Goal: Transaction & Acquisition: Purchase product/service

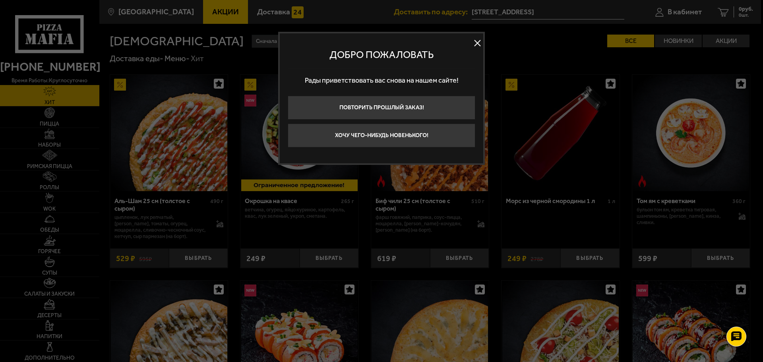
click at [474, 45] on button at bounding box center [477, 43] width 12 height 12
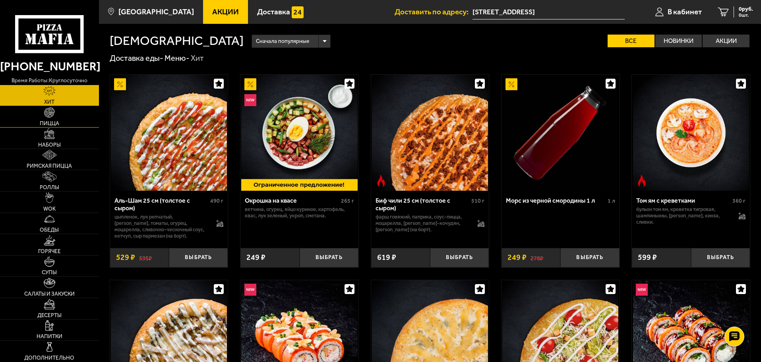
click at [38, 110] on link "Пицца" at bounding box center [49, 116] width 99 height 21
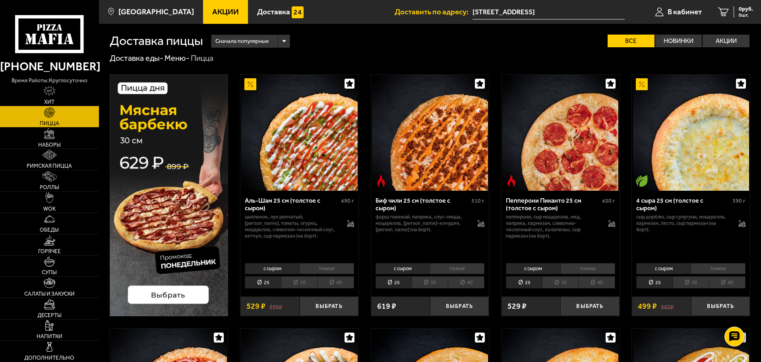
click at [203, 10] on link "Акции" at bounding box center [225, 12] width 45 height 24
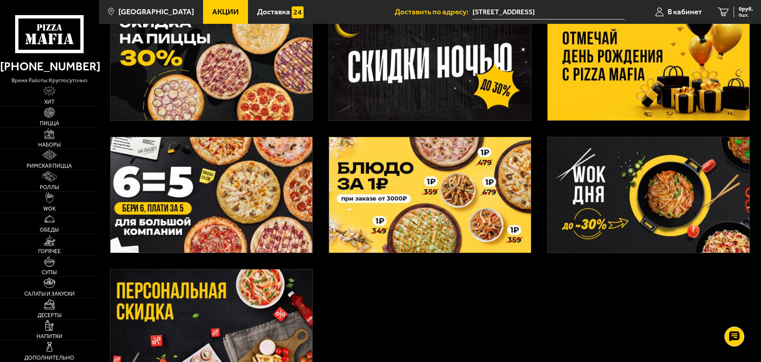
scroll to position [238, 0]
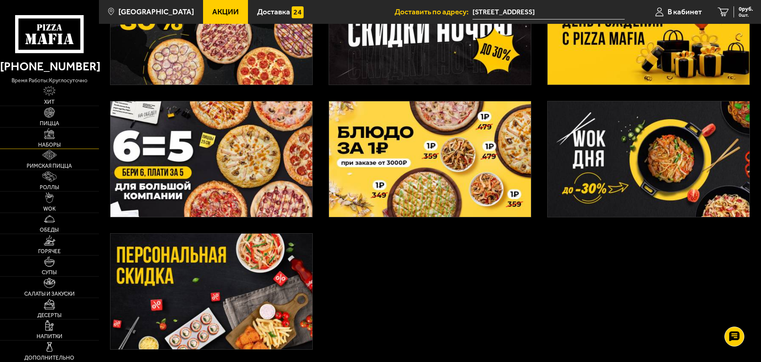
click at [56, 135] on link "Наборы" at bounding box center [49, 138] width 99 height 21
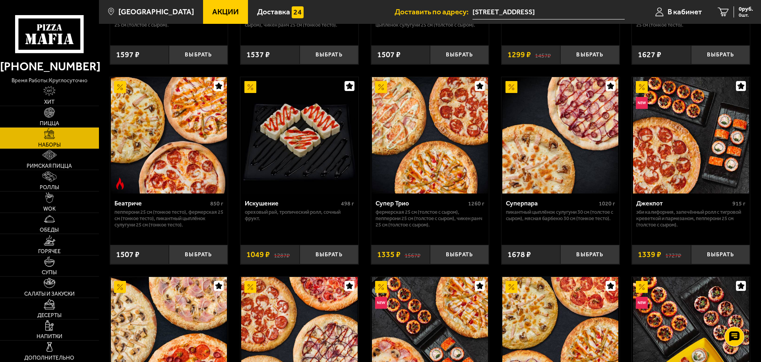
scroll to position [397, 0]
click at [213, 14] on span "Акции" at bounding box center [225, 12] width 27 height 8
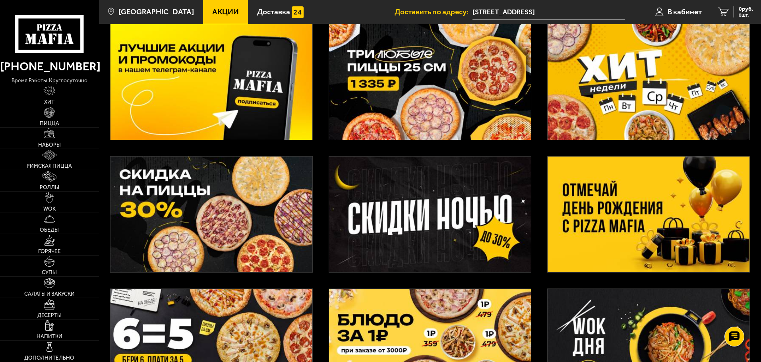
scroll to position [40, 0]
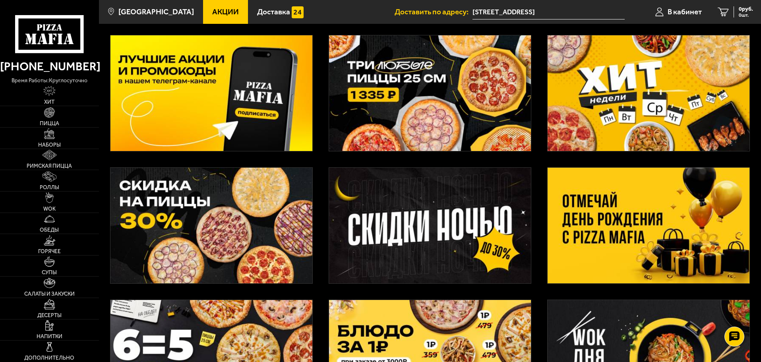
click at [632, 124] on img at bounding box center [649, 93] width 202 height 116
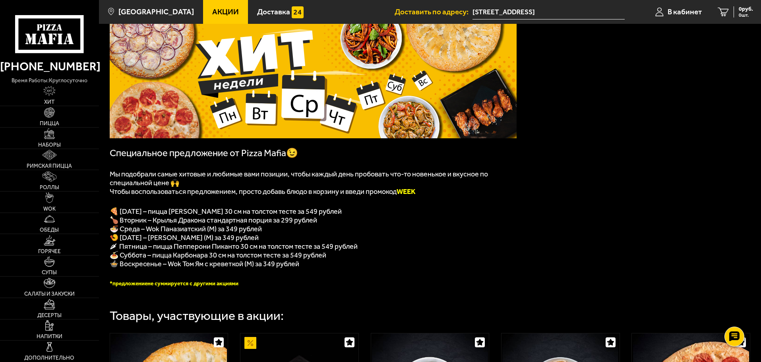
scroll to position [159, 0]
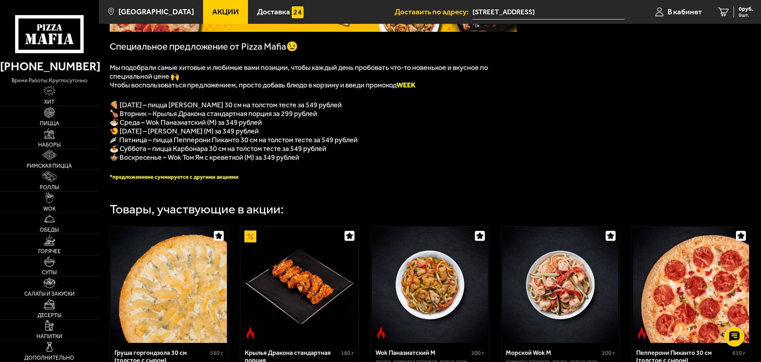
click at [54, 43] on icon at bounding box center [49, 34] width 68 height 38
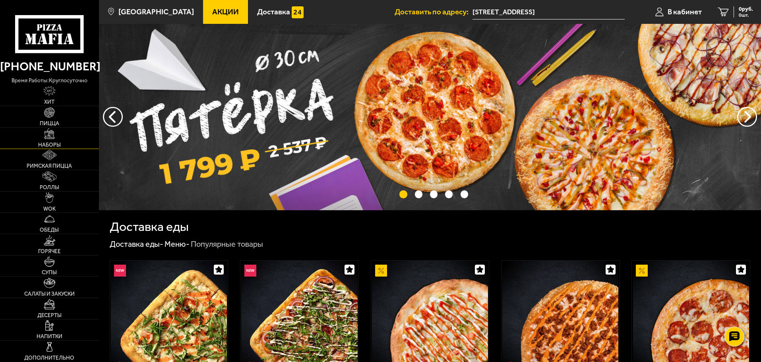
click at [51, 132] on img at bounding box center [49, 133] width 10 height 10
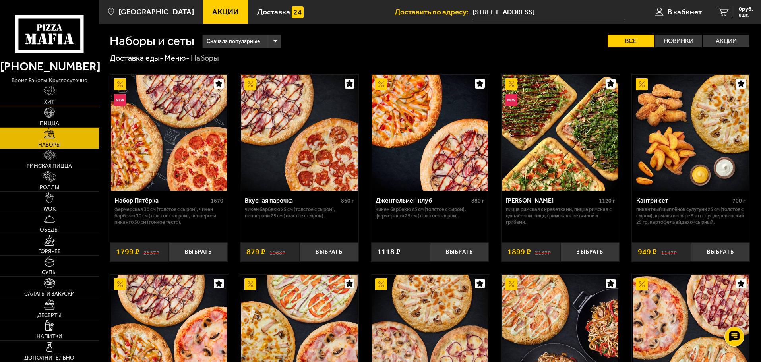
click at [22, 97] on link "Хит" at bounding box center [49, 95] width 99 height 21
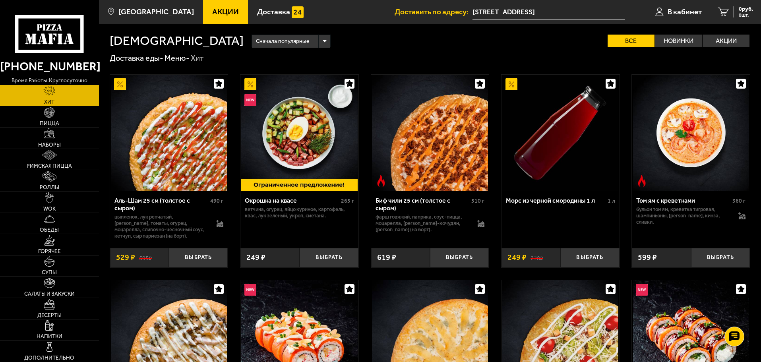
click at [43, 30] on icon at bounding box center [49, 34] width 68 height 38
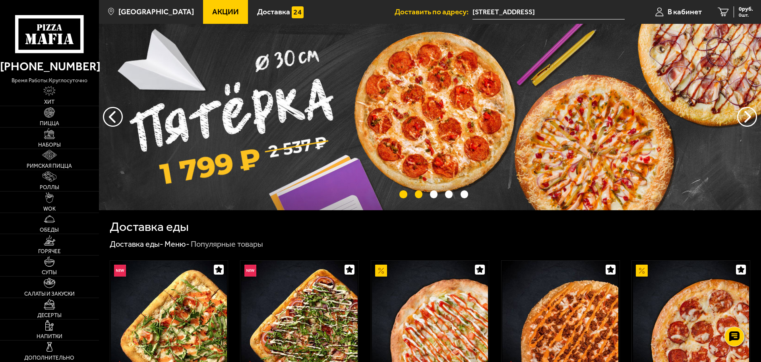
click at [418, 196] on button "точки переключения" at bounding box center [419, 194] width 8 height 8
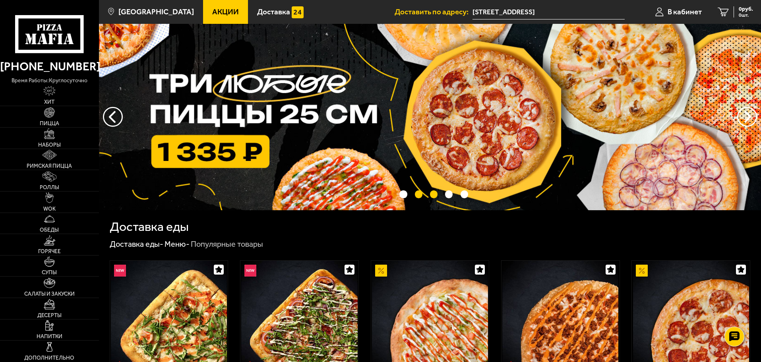
click at [430, 195] on button "точки переключения" at bounding box center [434, 194] width 8 height 8
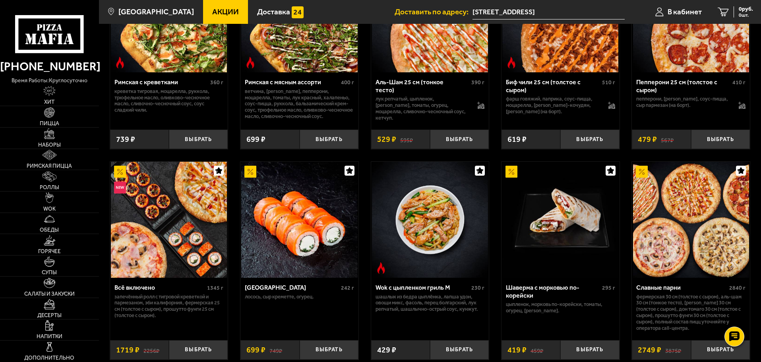
scroll to position [318, 0]
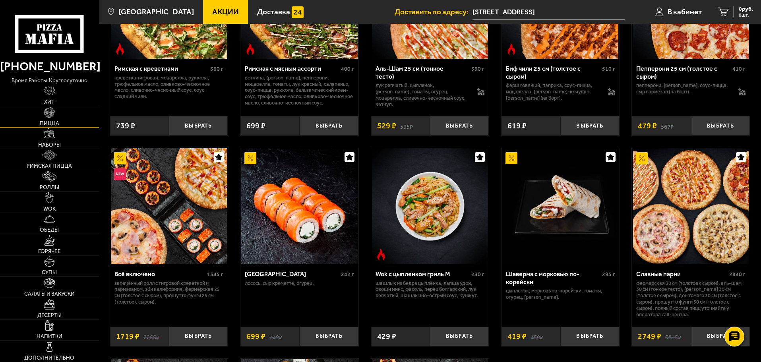
click at [58, 116] on link "Пицца" at bounding box center [49, 116] width 99 height 21
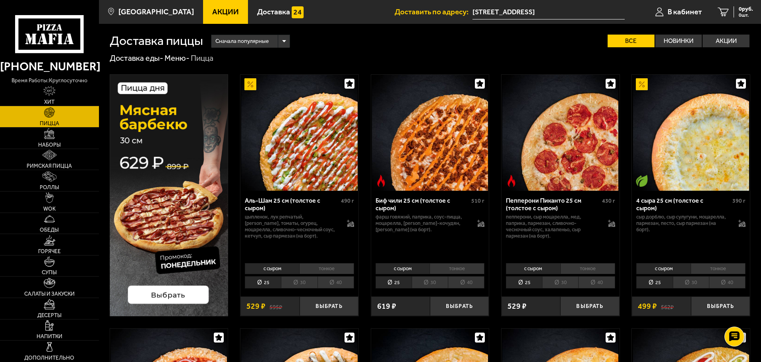
click at [241, 34] on span "Сначала популярные" at bounding box center [241, 41] width 53 height 15
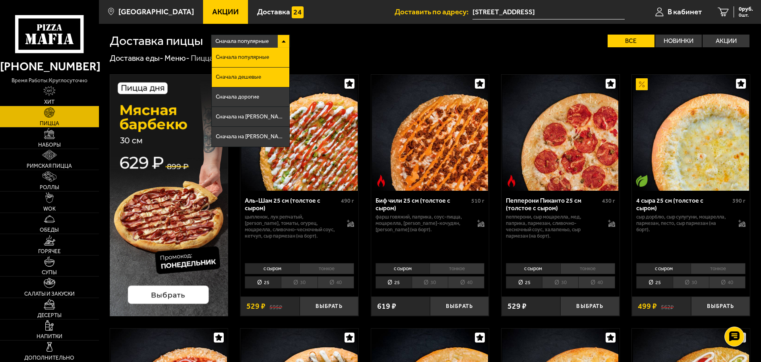
click at [242, 74] on li "Сначала дешевые" at bounding box center [251, 78] width 78 height 20
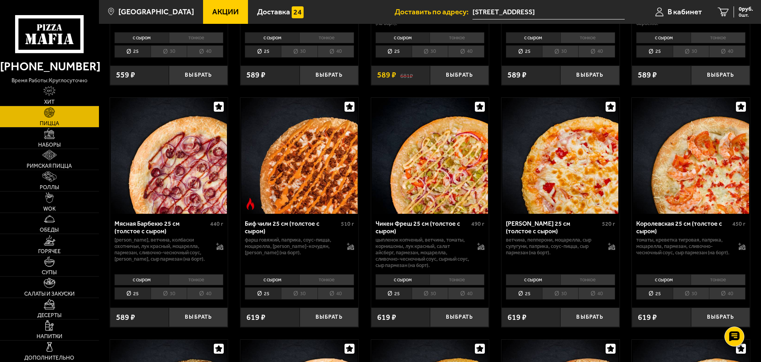
scroll to position [1113, 0]
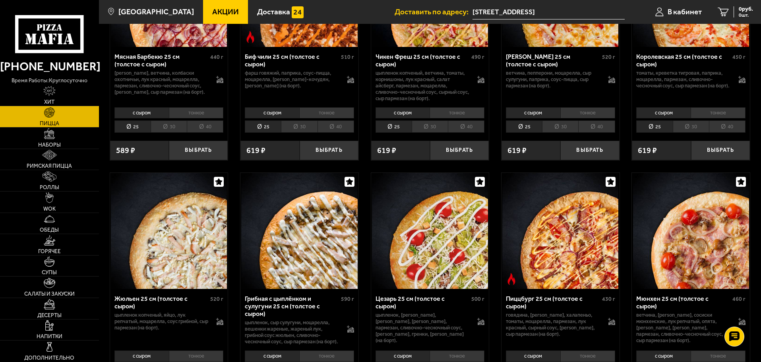
drag, startPoint x: 326, startPoint y: 47, endPoint x: 460, endPoint y: 52, distance: 133.7
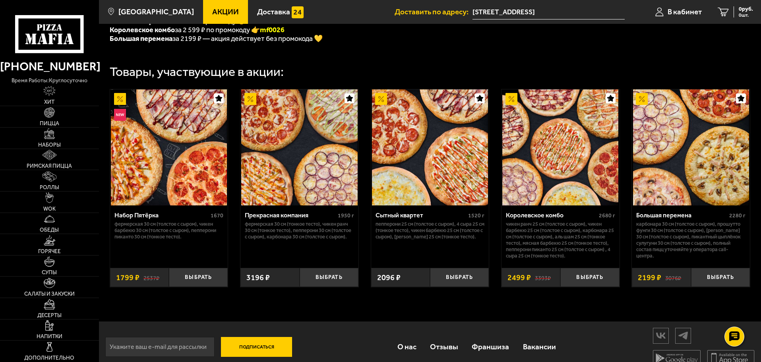
scroll to position [260, 0]
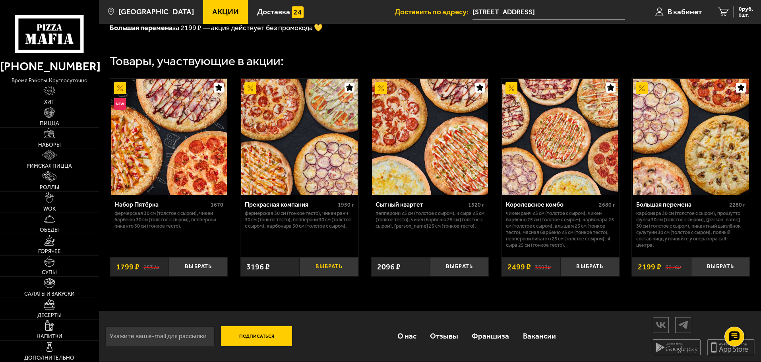
click at [304, 270] on button "Выбрать" at bounding box center [329, 266] width 59 height 19
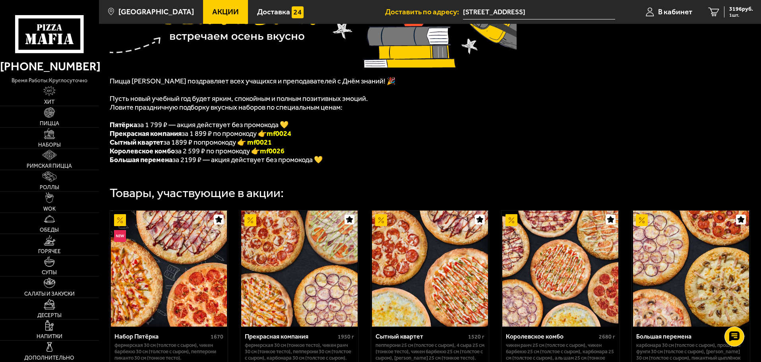
scroll to position [101, 0]
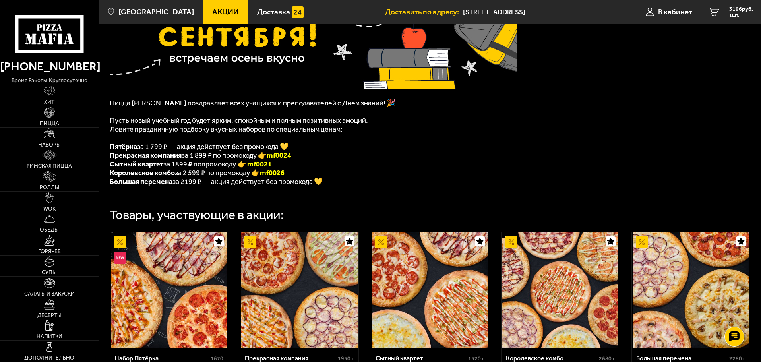
drag, startPoint x: 272, startPoint y: 158, endPoint x: 326, endPoint y: 158, distance: 53.7
click at [326, 158] on li "Прекрасная компания за 1 899 ₽ по промокоду 👉 mf0024" at bounding box center [313, 155] width 407 height 9
copy span "за 1 899 ₽ по промокоду 👉 mf0024"
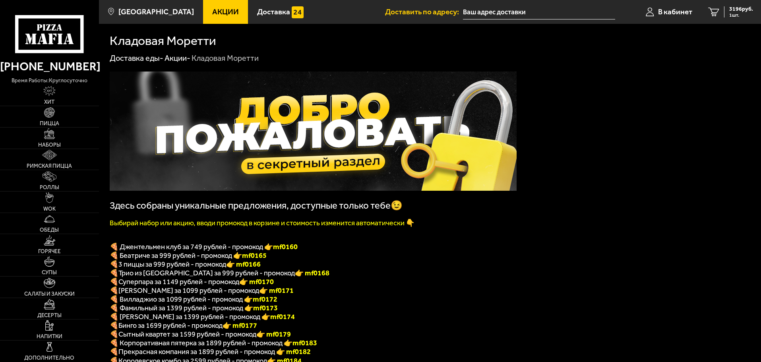
type input "[STREET_ADDRESS]"
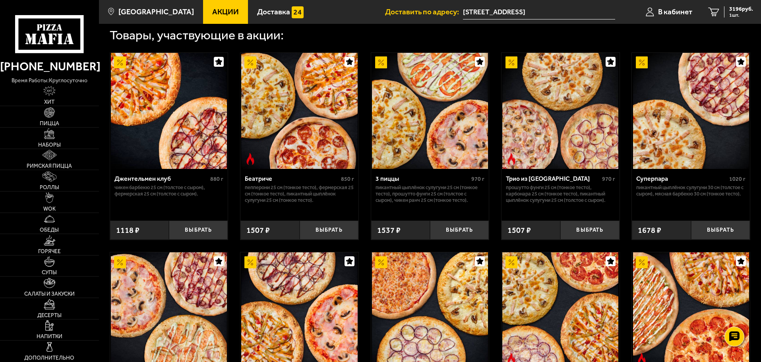
scroll to position [453, 0]
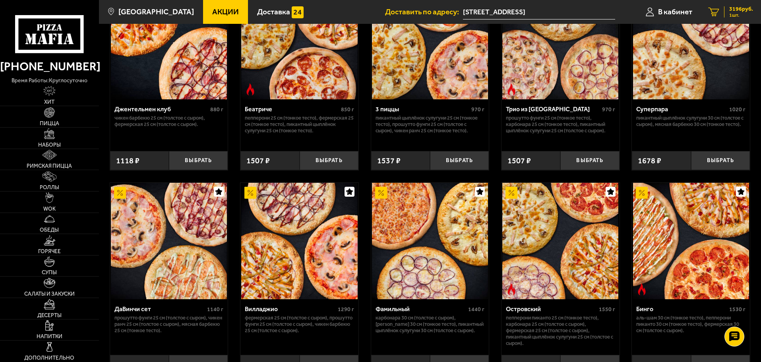
click at [723, 11] on link "1 3196 руб. 1 шт." at bounding box center [730, 12] width 61 height 24
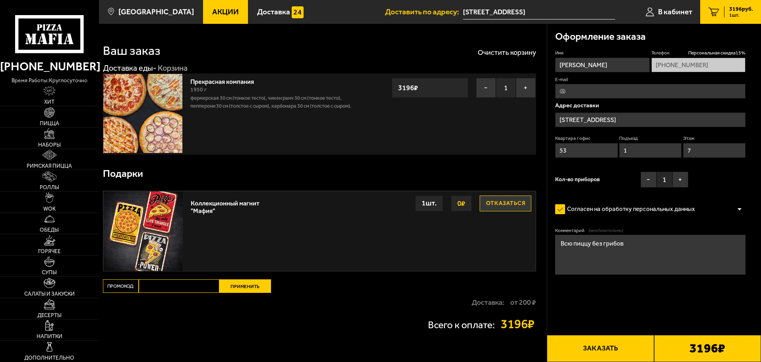
paste input "mf0024"
type input "mf0024"
click at [240, 289] on button "Применить" at bounding box center [245, 286] width 52 height 14
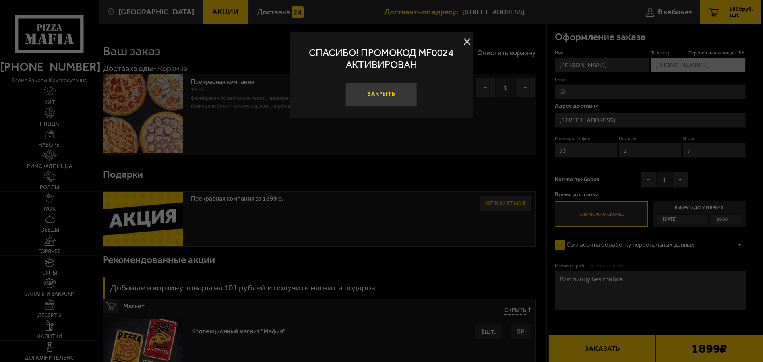
click at [383, 97] on button "Закрыть" at bounding box center [382, 95] width 72 height 24
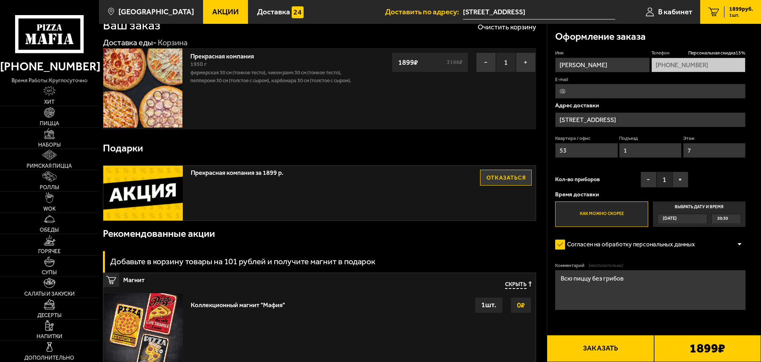
scroll to position [181, 0]
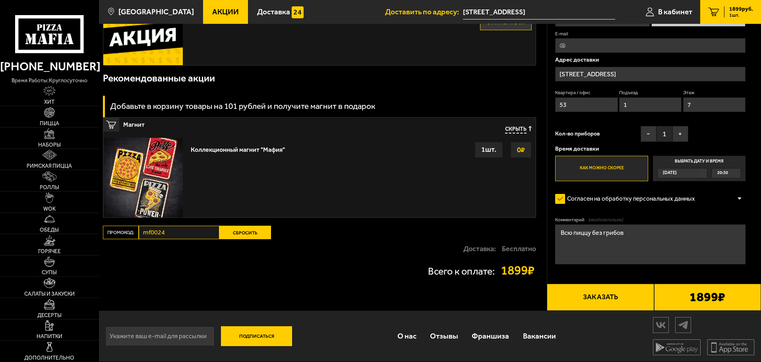
drag, startPoint x: 516, startPoint y: 27, endPoint x: 439, endPoint y: 77, distance: 91.6
click at [516, 27] on button "Отказаться" at bounding box center [506, 22] width 52 height 16
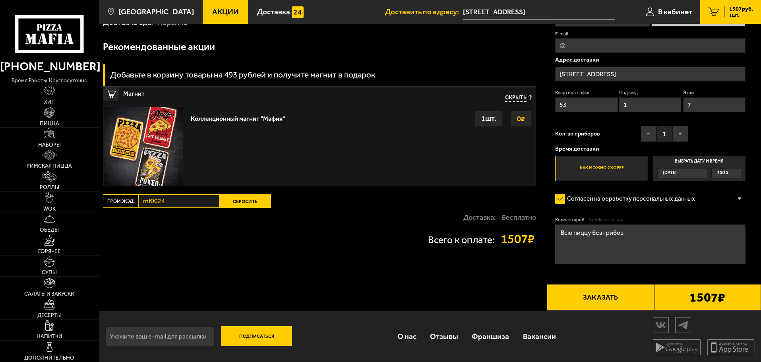
scroll to position [46, 0]
click at [234, 202] on button "Сбросить" at bounding box center [245, 201] width 52 height 14
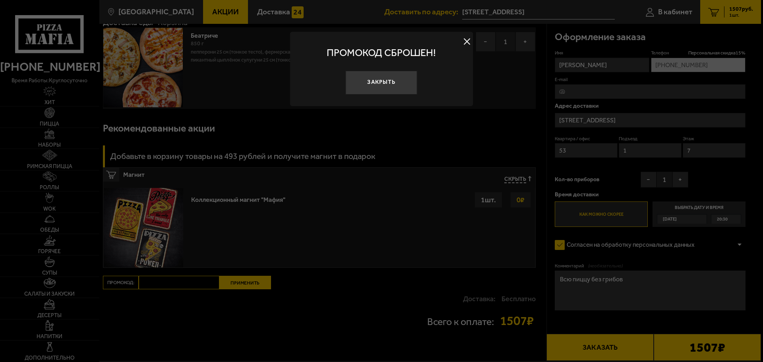
click at [180, 204] on div at bounding box center [381, 181] width 763 height 362
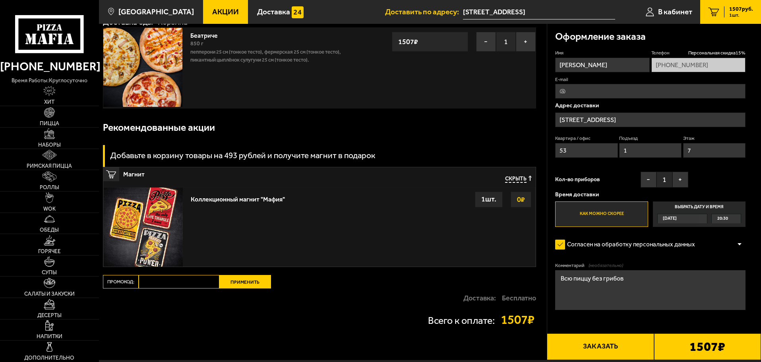
click at [203, 280] on input "Промокод:" at bounding box center [179, 282] width 81 height 14
paste input "mf0166"
type input "mf0166"
click at [247, 280] on button "Применить" at bounding box center [245, 282] width 52 height 14
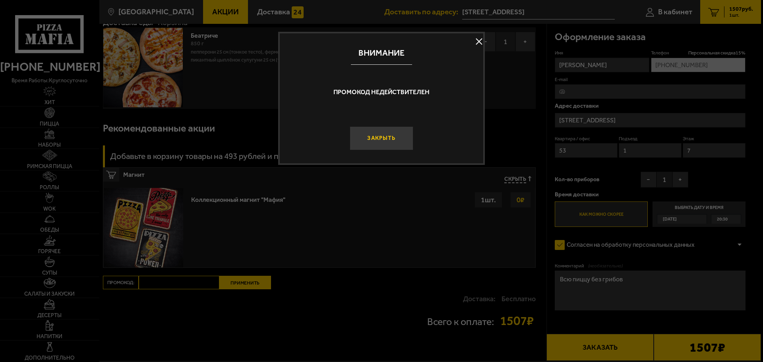
click at [394, 139] on button "Закрыть" at bounding box center [382, 138] width 64 height 24
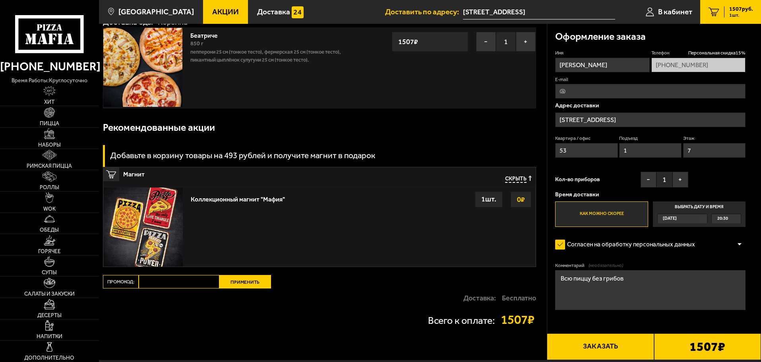
drag, startPoint x: 208, startPoint y: 248, endPoint x: 172, endPoint y: 250, distance: 36.3
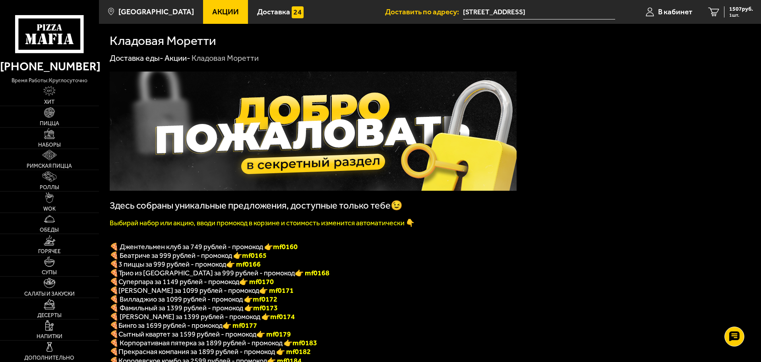
drag, startPoint x: 203, startPoint y: 224, endPoint x: 209, endPoint y: 224, distance: 6.4
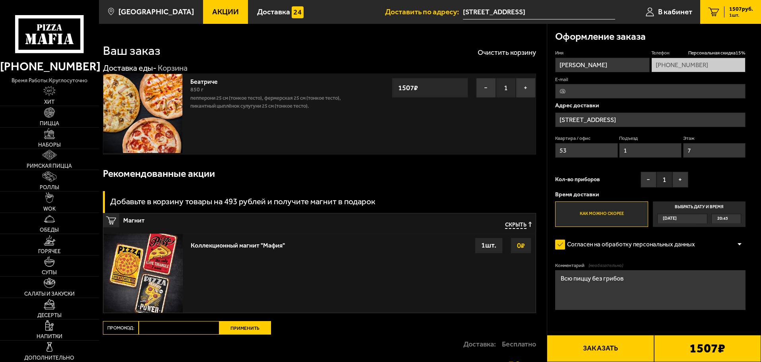
click at [149, 330] on input "Промокод:" at bounding box center [179, 328] width 81 height 14
type input "mf0065"
click at [235, 328] on button "Применить" at bounding box center [245, 328] width 52 height 14
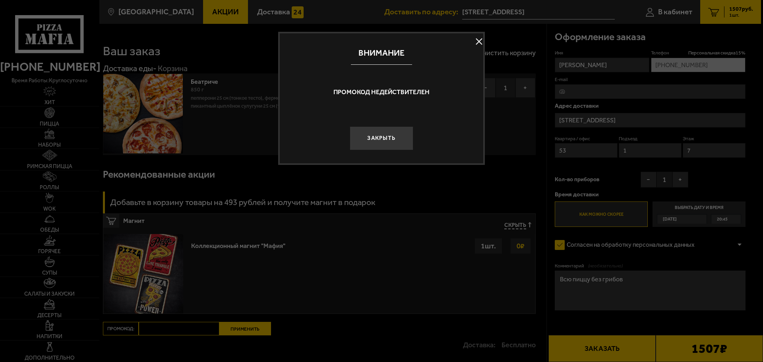
drag, startPoint x: 385, startPoint y: 132, endPoint x: 360, endPoint y: 167, distance: 43.1
click at [385, 132] on button "Закрыть" at bounding box center [382, 138] width 64 height 24
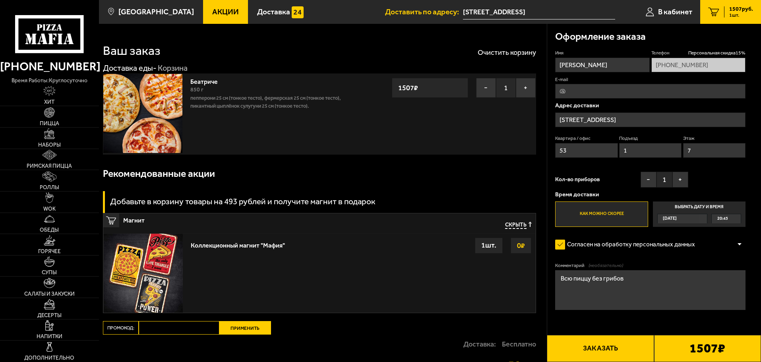
drag, startPoint x: 192, startPoint y: 315, endPoint x: 188, endPoint y: 331, distance: 15.8
click at [193, 317] on div "Ваш заказ Очистить корзину Доставка еды - Корзина Беатриче 850 г Пепперони 25 с…" at bounding box center [323, 215] width 448 height 382
click at [190, 331] on input "Промокод:" at bounding box center [179, 328] width 81 height 14
click at [535, 78] on button "+" at bounding box center [526, 88] width 20 height 20
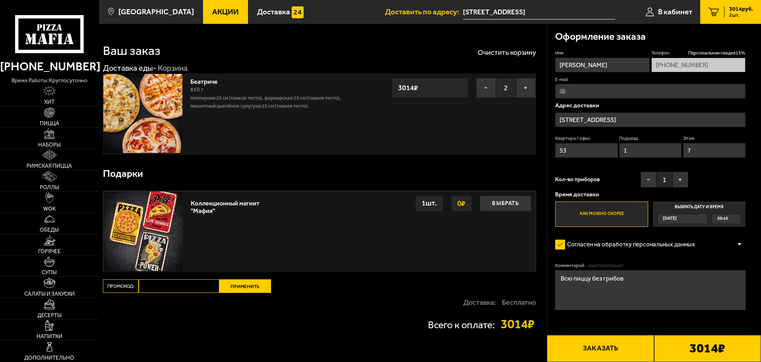
click at [173, 288] on input "Промокод:" at bounding box center [179, 286] width 81 height 14
paste input "mf0024"
type input "mf0022"
click at [234, 287] on button "Применить" at bounding box center [245, 286] width 52 height 14
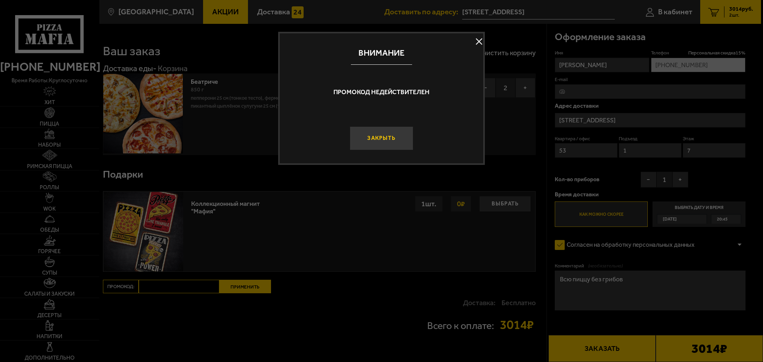
click at [402, 146] on button "Закрыть" at bounding box center [382, 138] width 64 height 24
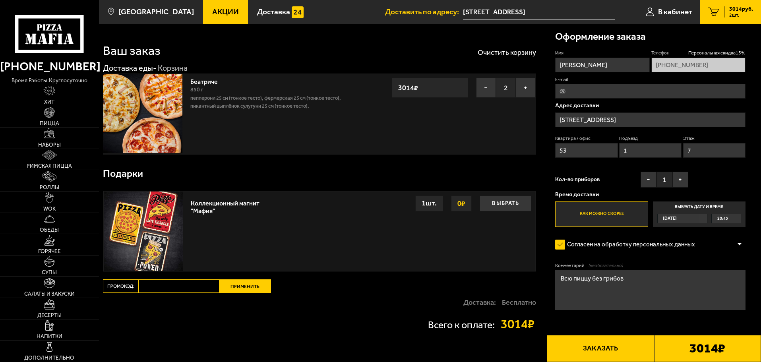
drag, startPoint x: 166, startPoint y: 289, endPoint x: 164, endPoint y: 285, distance: 5.0
click at [166, 289] on input "Промокод:" at bounding box center [179, 286] width 81 height 14
paste input "mf0024"
click at [145, 286] on input "mf0024" at bounding box center [179, 286] width 81 height 14
drag, startPoint x: 182, startPoint y: 289, endPoint x: 163, endPoint y: 289, distance: 19.1
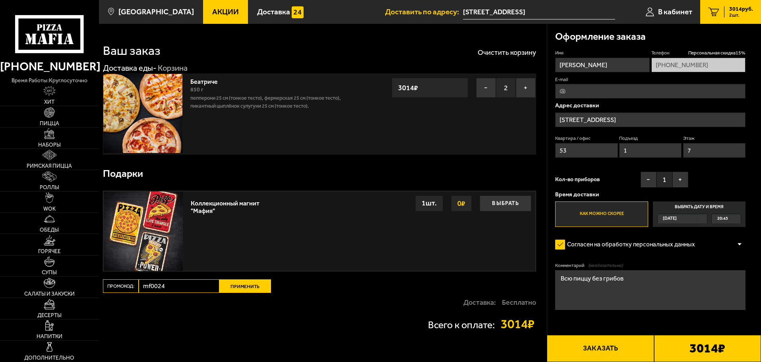
click at [163, 289] on input "mf0024" at bounding box center [179, 286] width 81 height 14
type input "mf0022"
click at [235, 287] on button "Применить" at bounding box center [245, 286] width 52 height 14
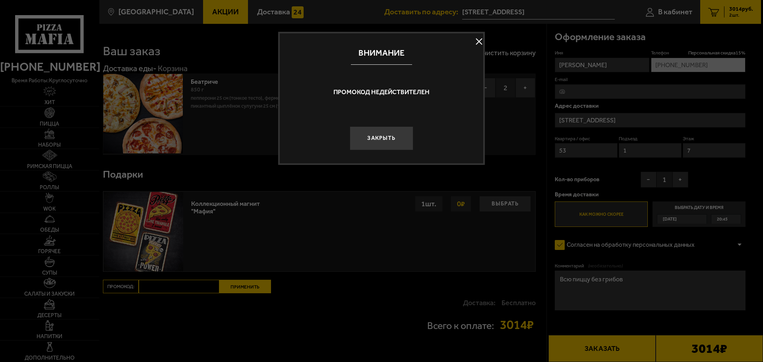
click at [385, 136] on button "Закрыть" at bounding box center [382, 138] width 64 height 24
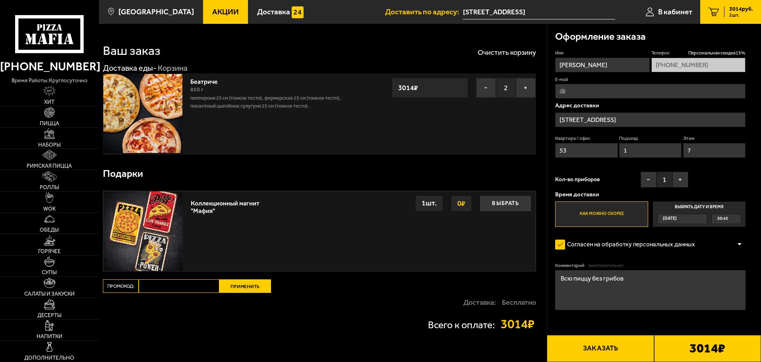
click at [172, 289] on input "Промокод:" at bounding box center [179, 286] width 81 height 14
paste input "mf0024"
click at [145, 288] on input "mf0024" at bounding box center [179, 286] width 81 height 14
click at [171, 287] on input "mf0024" at bounding box center [179, 286] width 81 height 14
type input "mf0024"
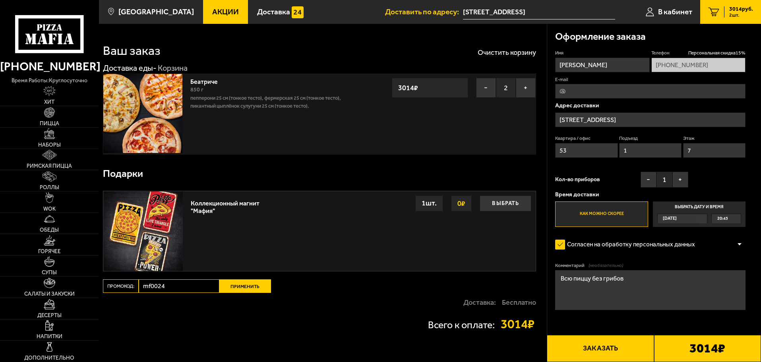
click at [239, 285] on button "Применить" at bounding box center [245, 286] width 52 height 14
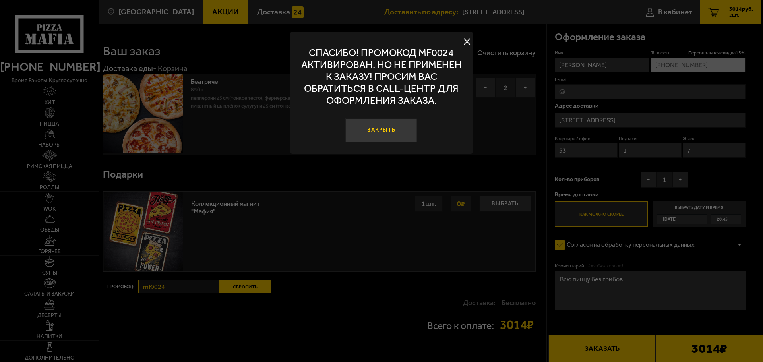
click at [399, 137] on button "Закрыть" at bounding box center [382, 130] width 72 height 24
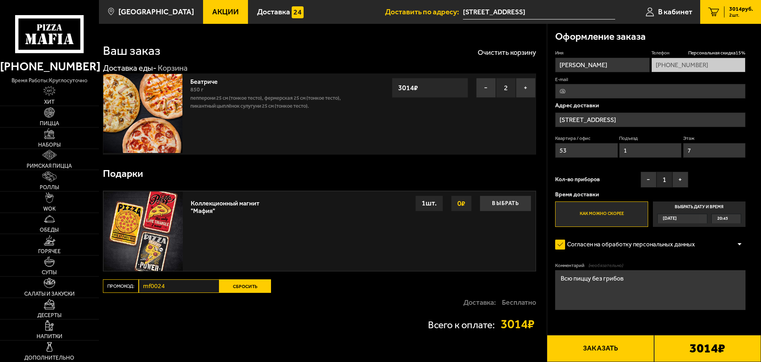
click at [229, 285] on button "Сбросить" at bounding box center [245, 286] width 52 height 14
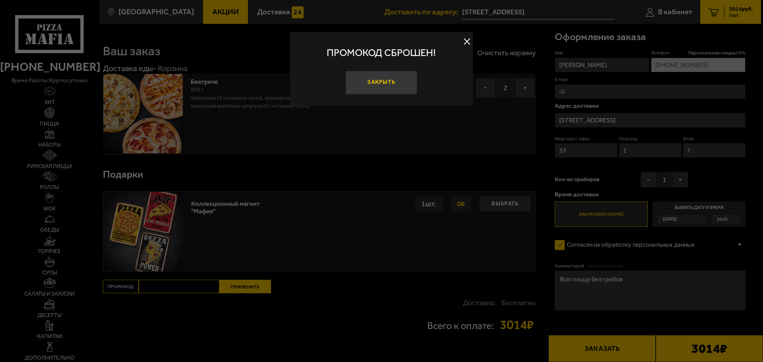
click at [392, 76] on button "Закрыть" at bounding box center [382, 83] width 72 height 24
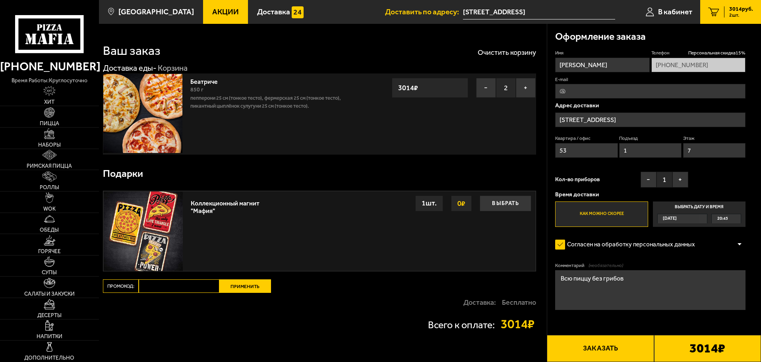
click at [192, 287] on input "Промокод:" at bounding box center [179, 286] width 81 height 14
paste input "mf0024"
type input "mf0025"
click at [260, 282] on button "Применить" at bounding box center [245, 286] width 52 height 14
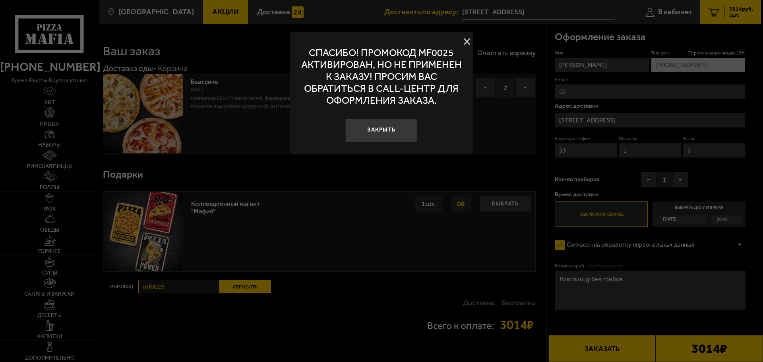
click at [403, 122] on button "Закрыть" at bounding box center [382, 130] width 72 height 24
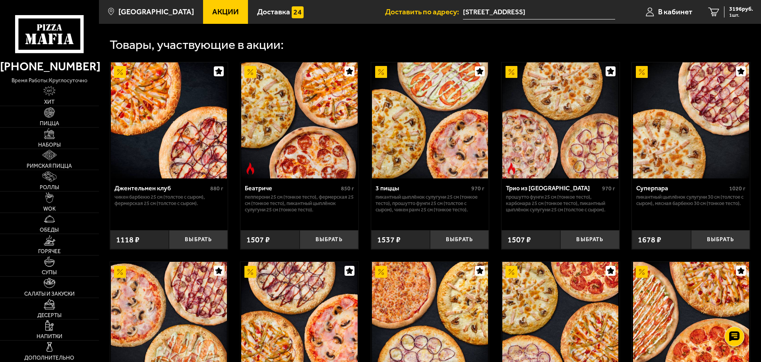
scroll to position [373, 0]
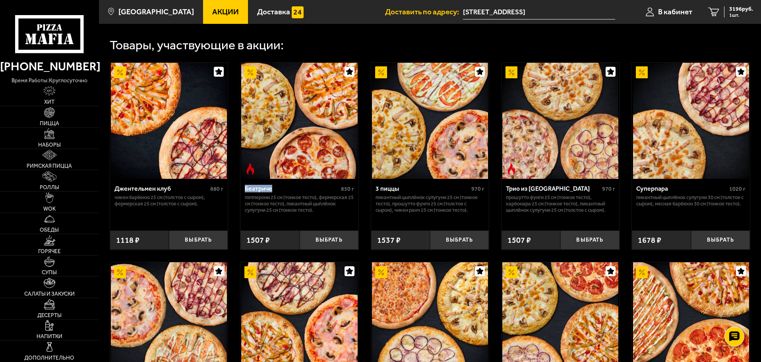
drag, startPoint x: 275, startPoint y: 196, endPoint x: 243, endPoint y: 196, distance: 31.4
click at [243, 196] on div "Беатриче 850 г Пепперони 25 см (тонкое тесто), Фермерская 25 см (тонкое тесто),…" at bounding box center [299, 202] width 118 height 46
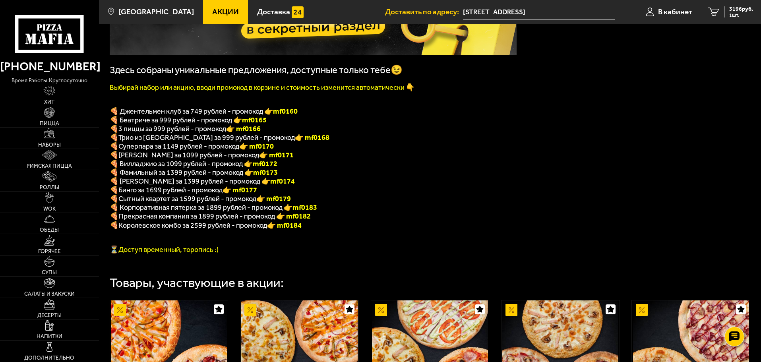
scroll to position [135, 0]
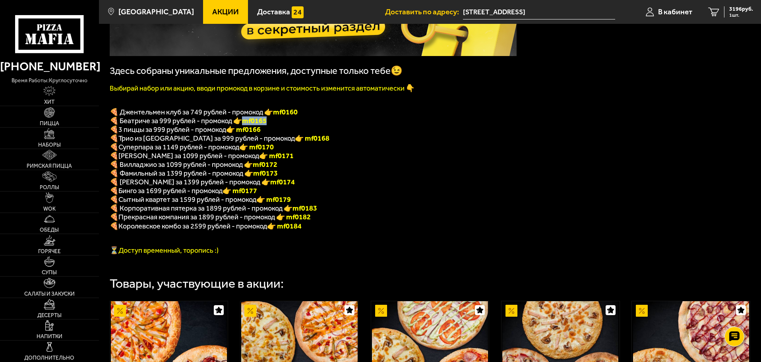
drag, startPoint x: 275, startPoint y: 126, endPoint x: 245, endPoint y: 126, distance: 30.2
click at [245, 125] on p "🍕 Беатриче за 999 рублей - промокод 👉 mf0165" at bounding box center [313, 120] width 407 height 9
copy span "🍕 Беатриче за 999 рублей - промокод 👉 mf0165"
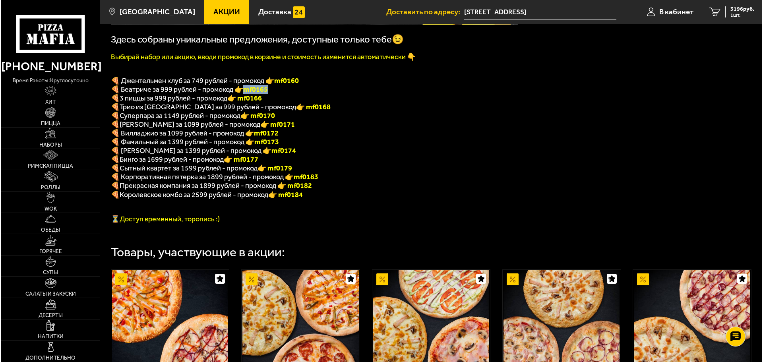
scroll to position [294, 0]
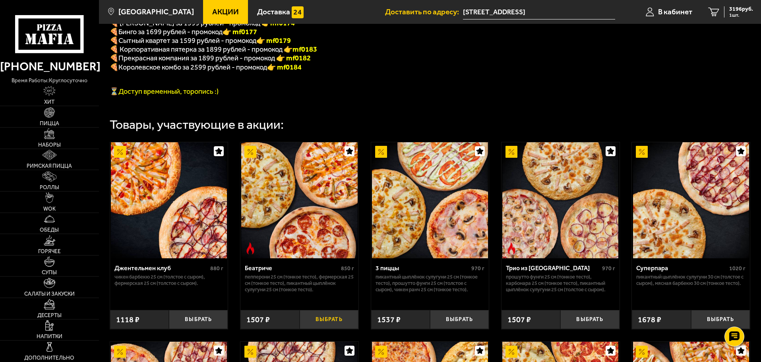
click at [336, 323] on button "Выбрать" at bounding box center [329, 319] width 59 height 19
click at [676, 4] on link "В кабинет" at bounding box center [669, 12] width 62 height 24
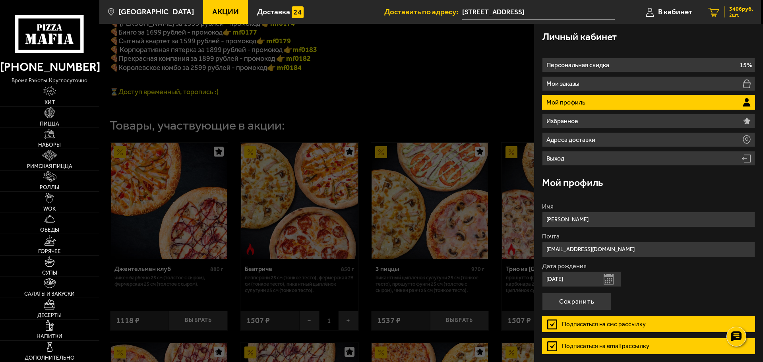
click at [745, 14] on span "2 шт." at bounding box center [741, 15] width 24 height 5
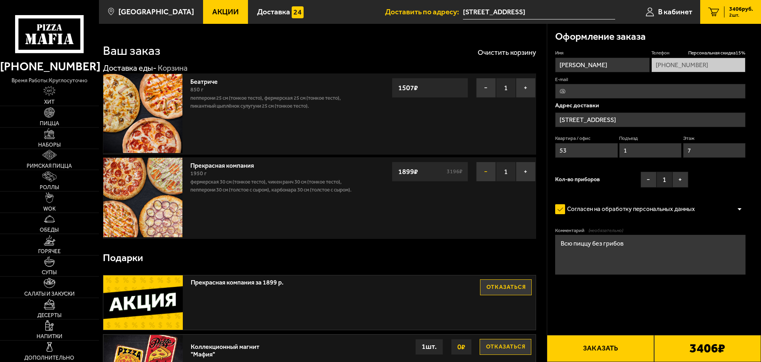
click at [487, 169] on button "−" at bounding box center [486, 172] width 20 height 20
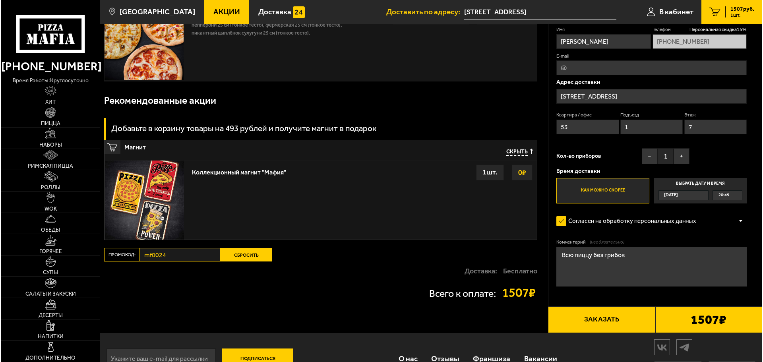
scroll to position [79, 0]
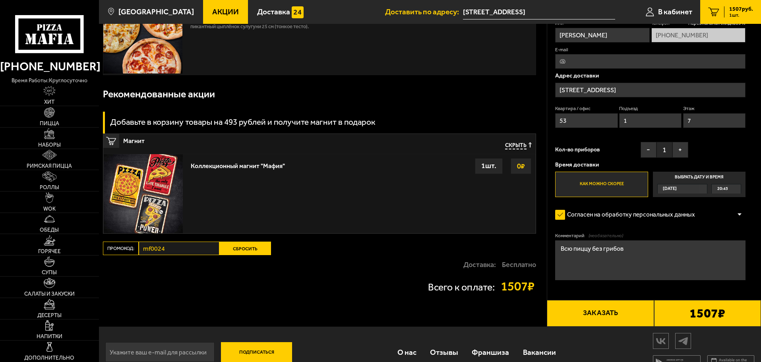
click at [231, 250] on button "Сбросить" at bounding box center [245, 249] width 52 height 14
click at [181, 250] on main "Санкт-Петербург Все Акции Доставка Личный кабинет Акции Доставка Доставить по а…" at bounding box center [430, 149] width 662 height 457
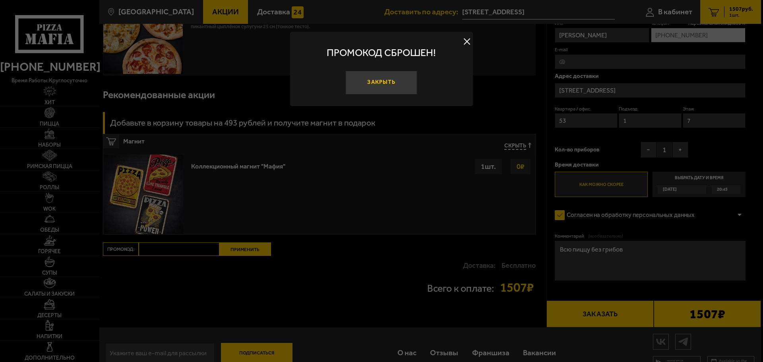
click at [384, 78] on button "Закрыть" at bounding box center [382, 83] width 72 height 24
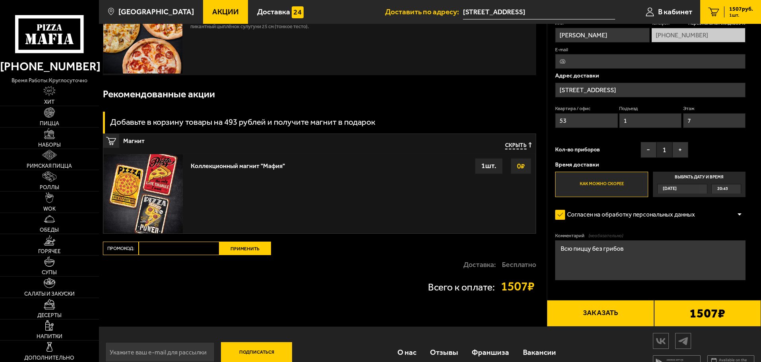
click at [184, 248] on input "Промокод:" at bounding box center [179, 249] width 81 height 14
paste input "mf0165"
type input "mf0165"
click at [246, 250] on button "Применить" at bounding box center [245, 249] width 52 height 14
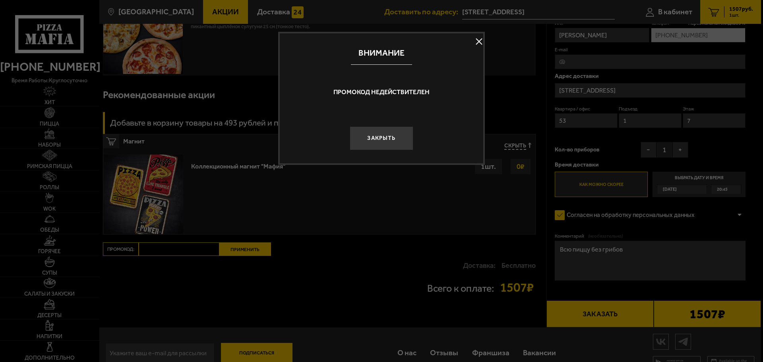
click at [386, 136] on button "Закрыть" at bounding box center [382, 138] width 64 height 24
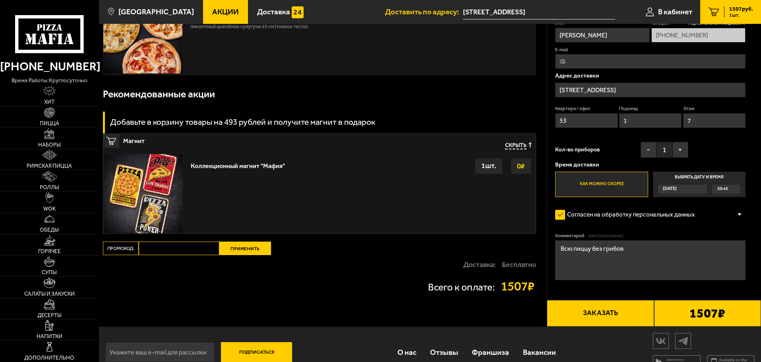
click at [156, 245] on input "Промокод:" at bounding box center [179, 249] width 81 height 14
paste input "mf0165"
click at [151, 247] on input "mf0165" at bounding box center [179, 249] width 81 height 14
type input "mf0165"
click at [232, 251] on button "Применить" at bounding box center [245, 249] width 52 height 14
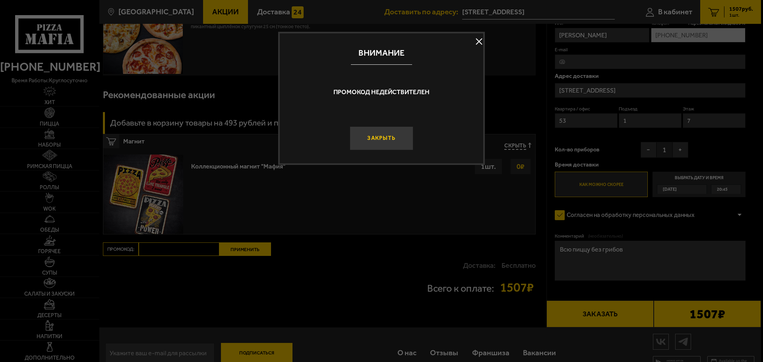
click at [383, 141] on button "Закрыть" at bounding box center [382, 138] width 64 height 24
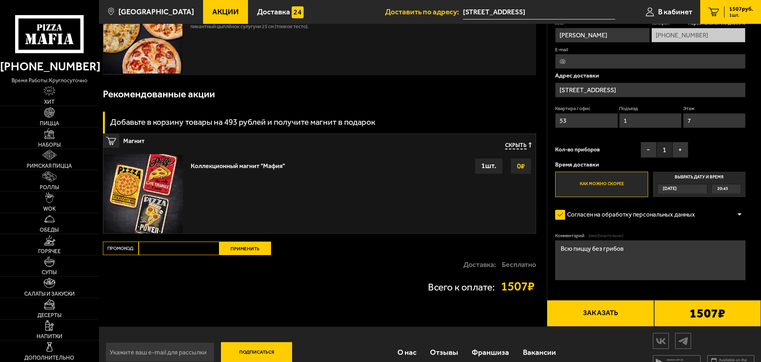
click at [163, 247] on input "Промокод:" at bounding box center [179, 249] width 81 height 14
paste input "mf0165"
click at [146, 248] on input "mf0165" at bounding box center [179, 249] width 81 height 14
type input "mf0165"
click at [242, 250] on button "Применить" at bounding box center [245, 249] width 52 height 14
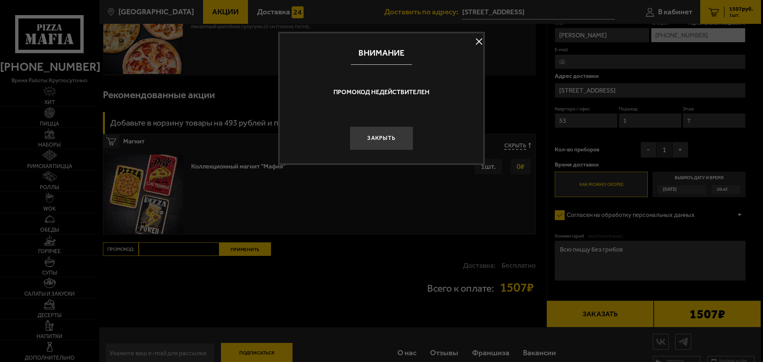
drag, startPoint x: 398, startPoint y: 113, endPoint x: 402, endPoint y: 104, distance: 9.6
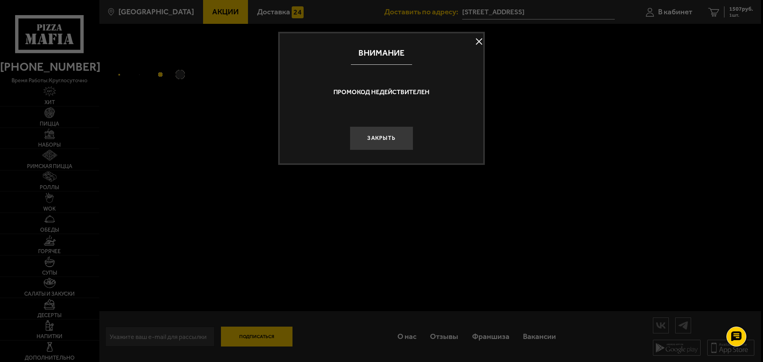
click at [382, 141] on button "Закрыть" at bounding box center [382, 138] width 64 height 24
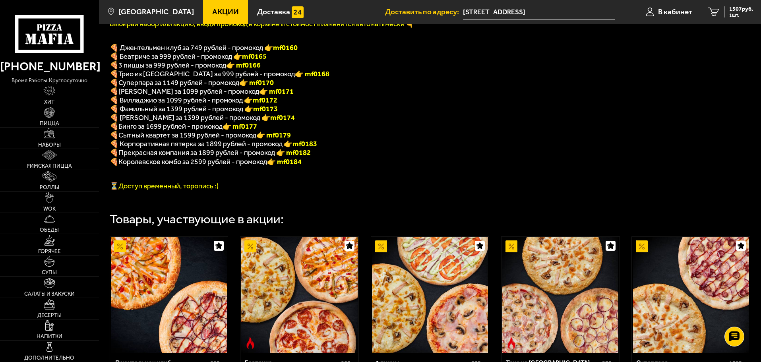
scroll to position [199, 0]
click at [255, 66] on font "👉 mf0166" at bounding box center [243, 65] width 35 height 9
click at [255, 67] on font "👉 mf0166" at bounding box center [243, 65] width 35 height 9
copy font "f0166"
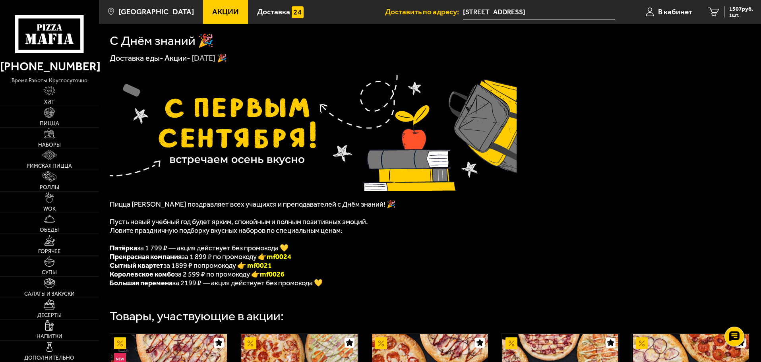
drag, startPoint x: 311, startPoint y: 259, endPoint x: 285, endPoint y: 245, distance: 29.2
click at [269, 260] on li "Прекрасная компания за 1 899 ₽ по промокоду 👉 mf0024" at bounding box center [313, 256] width 407 height 9
copy span "за 1 899 ₽ по промокоду 👉 mf0024"
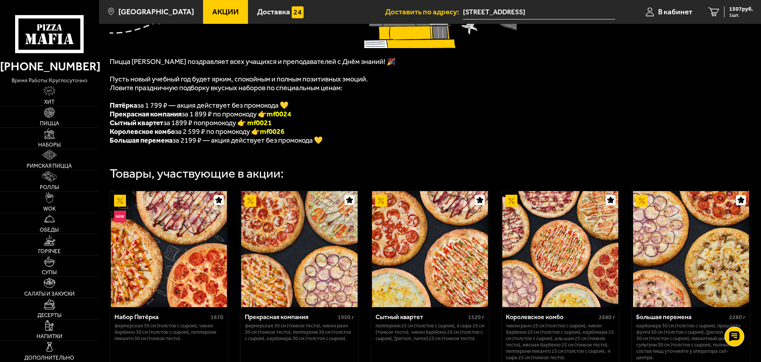
scroll to position [199, 0]
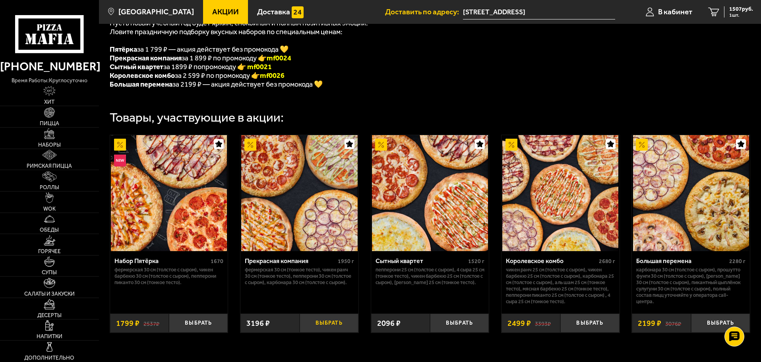
click at [326, 326] on button "Выбрать" at bounding box center [329, 323] width 59 height 19
click at [734, 8] on span "3196 руб." at bounding box center [741, 9] width 24 height 6
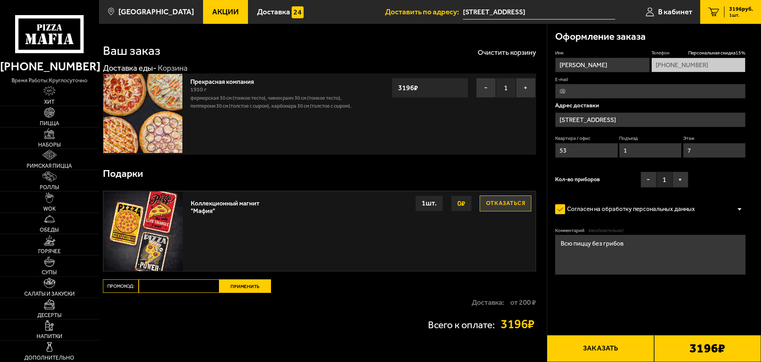
click at [174, 279] on div "Ваш заказ Очистить корзину Доставка еды - Корзина Прекрасная компания 1950 г Фе…" at bounding box center [323, 194] width 448 height 341
click at [175, 285] on input "Промокод:" at bounding box center [179, 286] width 81 height 14
paste input "mf0024"
type input "mf0024"
click at [221, 287] on button "Применить" at bounding box center [245, 286] width 52 height 14
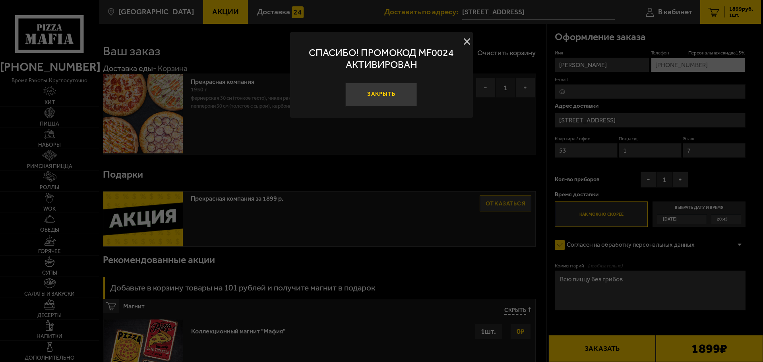
drag, startPoint x: 373, startPoint y: 89, endPoint x: 370, endPoint y: 95, distance: 6.8
click at [374, 91] on div "Закрыть" at bounding box center [382, 95] width 168 height 32
click at [369, 95] on button "Закрыть" at bounding box center [382, 95] width 72 height 24
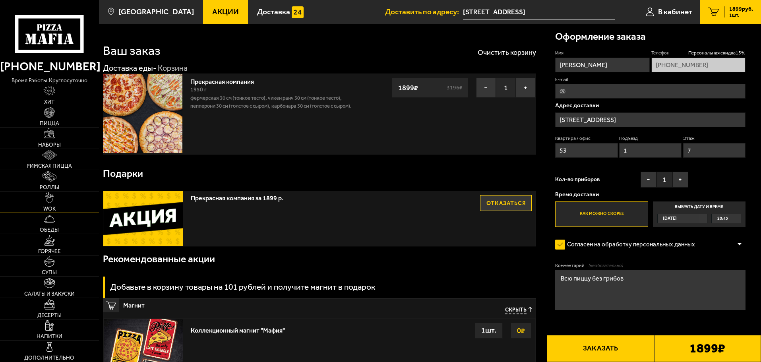
click at [58, 204] on link "WOK" at bounding box center [49, 202] width 99 height 21
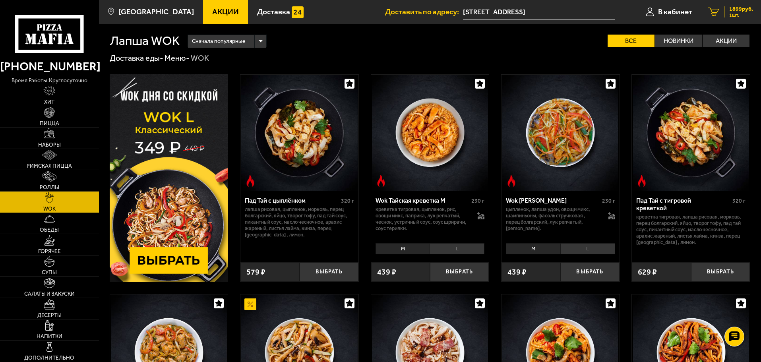
click at [737, 13] on span "1 шт." at bounding box center [741, 15] width 24 height 5
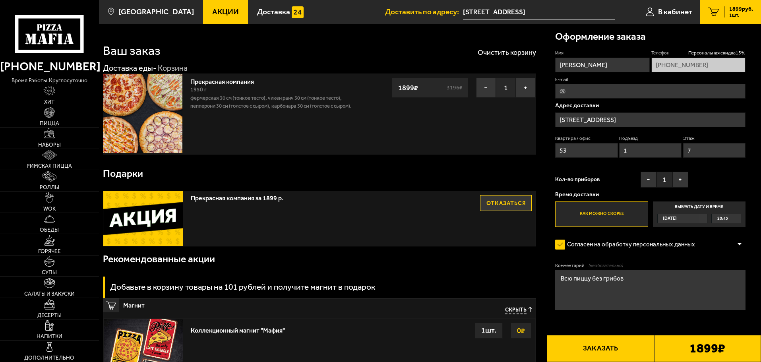
drag, startPoint x: 573, startPoint y: 281, endPoint x: 545, endPoint y: 282, distance: 27.8
click at [546, 284] on section "Ваш заказ Очистить корзину Доставка еды - Корзина Прекрасная компания 1950 г Фе…" at bounding box center [430, 258] width 662 height 468
click at [607, 312] on div "Комментарий (необязательно) Всю пиццу без грибов" at bounding box center [650, 288] width 190 height 52
click at [609, 351] on button "Заказать" at bounding box center [600, 348] width 107 height 27
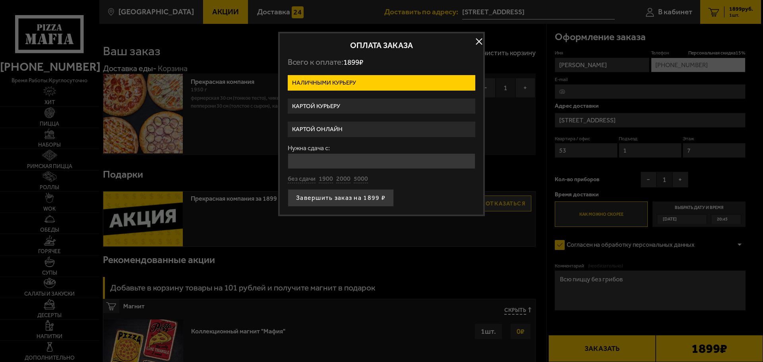
click at [351, 110] on label "Картой курьеру" at bounding box center [382, 107] width 188 height 16
click at [0, 0] on input "Картой курьеру" at bounding box center [0, 0] width 0 height 0
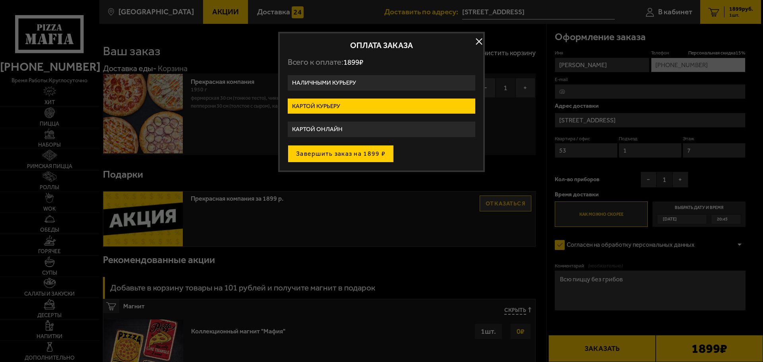
click at [345, 161] on button "Завершить заказ на 1899 ₽" at bounding box center [341, 153] width 106 height 17
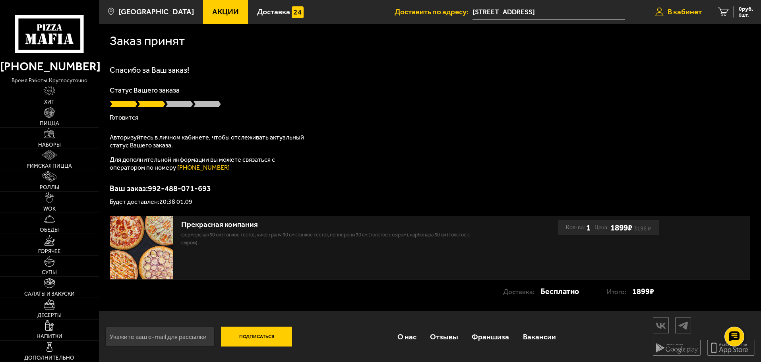
click at [698, 6] on link "В кабинет" at bounding box center [678, 12] width 62 height 24
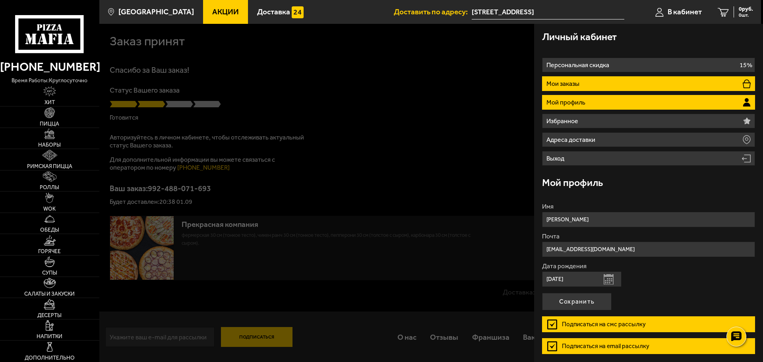
click at [617, 87] on li "Мои заказы" at bounding box center [648, 83] width 213 height 15
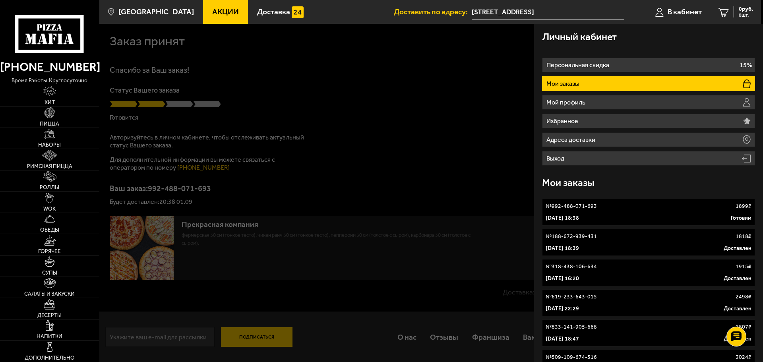
click at [652, 213] on link "№ 992-488-071-693 1899 ₽ 1 сентября 2025 г. 18:38 Готовим" at bounding box center [648, 212] width 213 height 27
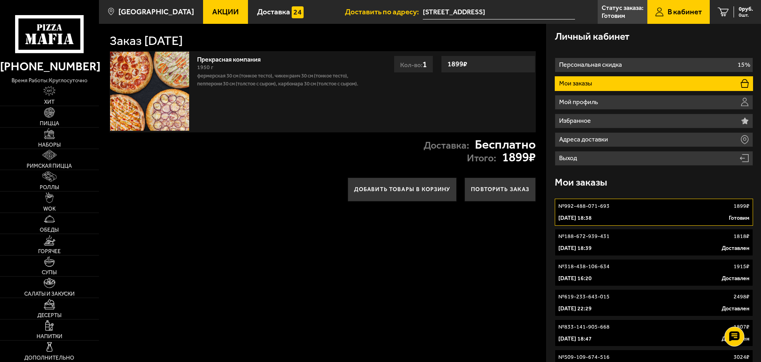
drag, startPoint x: 663, startPoint y: 193, endPoint x: 763, endPoint y: 381, distance: 212.3
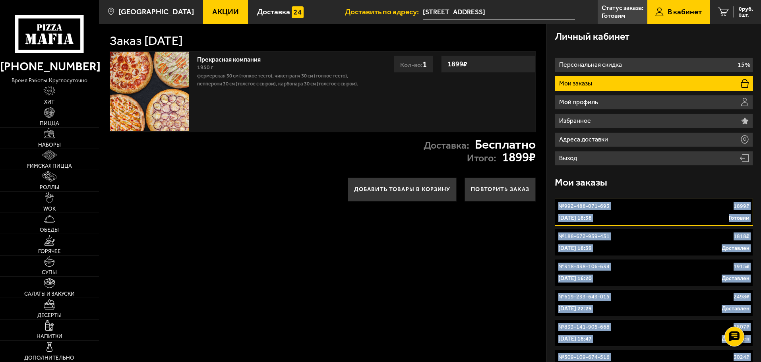
scroll to position [79, 0]
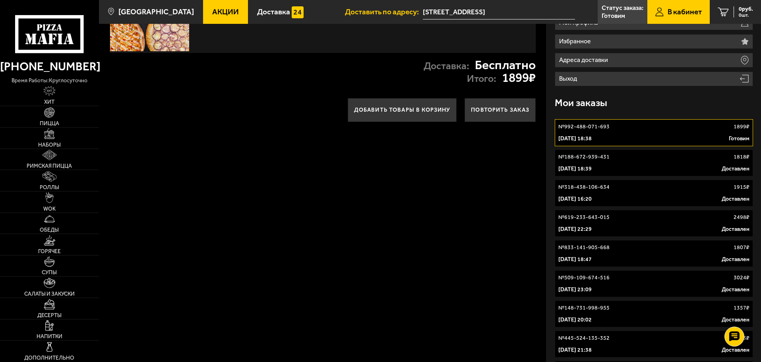
drag, startPoint x: 438, startPoint y: 276, endPoint x: 444, endPoint y: 276, distance: 6.4
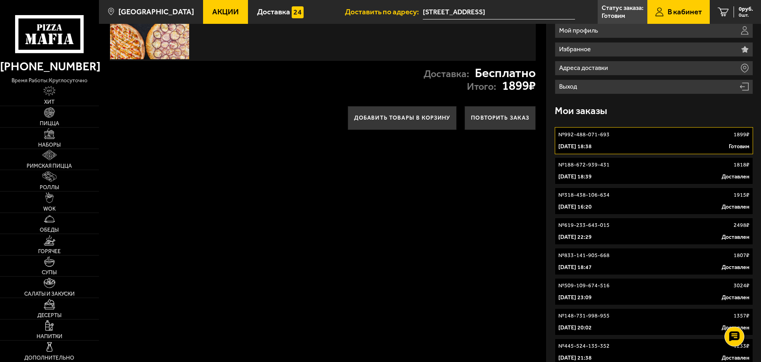
scroll to position [65, 0]
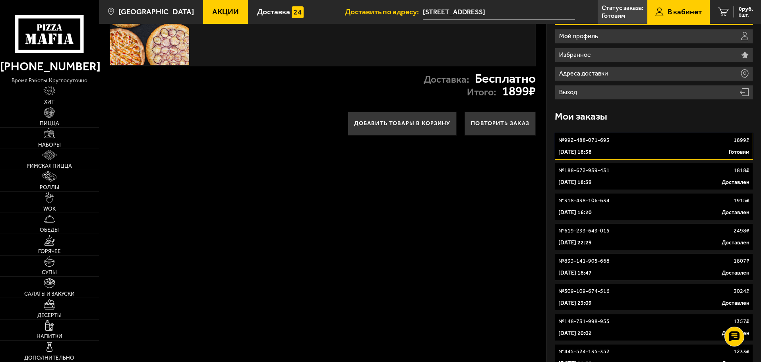
drag, startPoint x: 506, startPoint y: 279, endPoint x: 509, endPoint y: 268, distance: 12.0
click at [592, 186] on p "13 августа 2025 г. 18:39" at bounding box center [574, 183] width 33 height 8
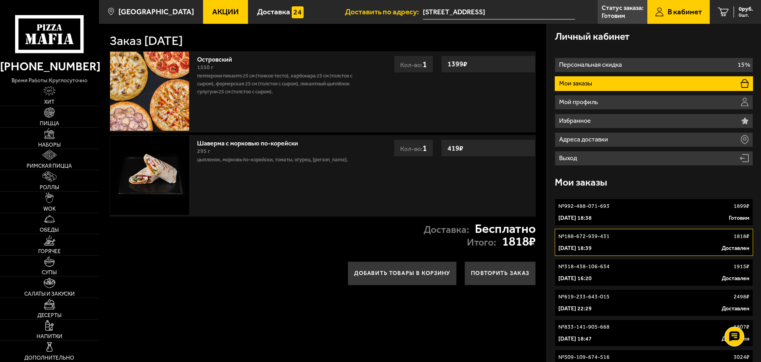
click at [598, 207] on p "№ 992-488-071-693" at bounding box center [583, 206] width 51 height 8
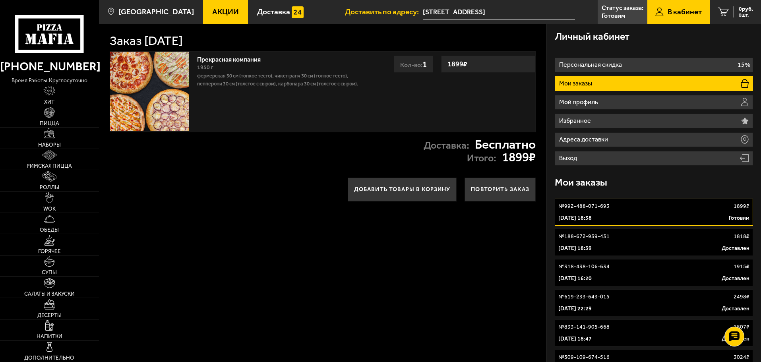
scroll to position [40, 0]
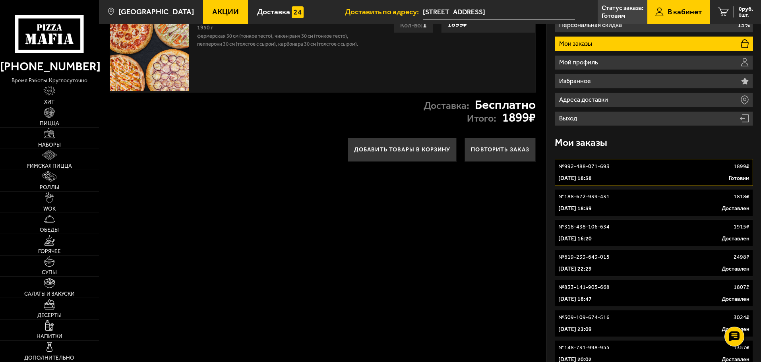
click at [676, 219] on link "№ 318-438-106-634 1915 ₽ 2 августа 2025 г. 16:20 Доставлен" at bounding box center [654, 232] width 198 height 27
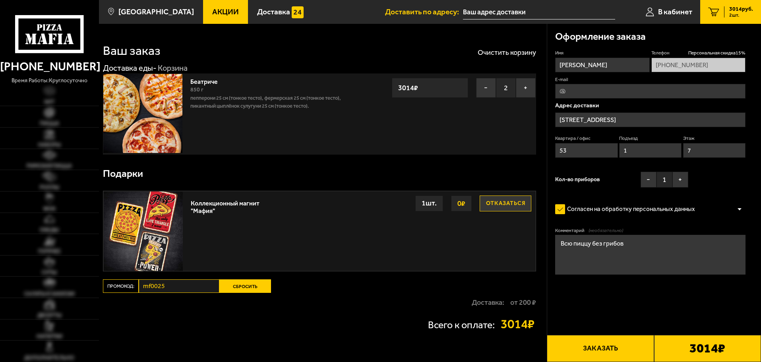
type input "[STREET_ADDRESS]"
click at [481, 90] on button "−" at bounding box center [486, 88] width 20 height 20
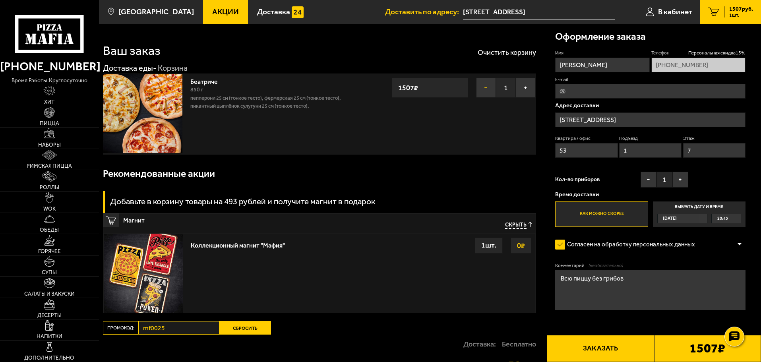
click at [485, 88] on button "−" at bounding box center [486, 88] width 20 height 20
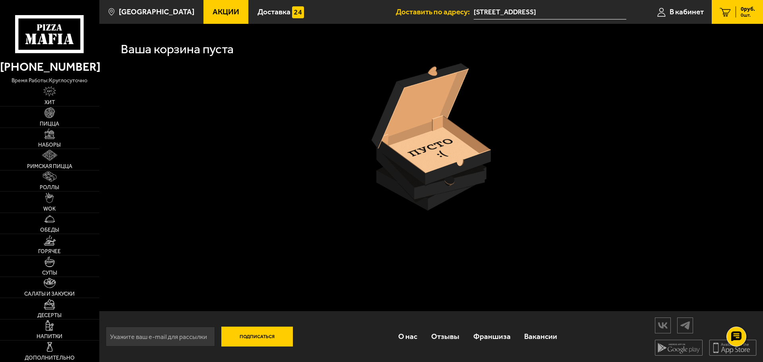
click at [740, 5] on link "0 руб. 0 шт." at bounding box center [737, 12] width 51 height 24
